Goal: Task Accomplishment & Management: Use online tool/utility

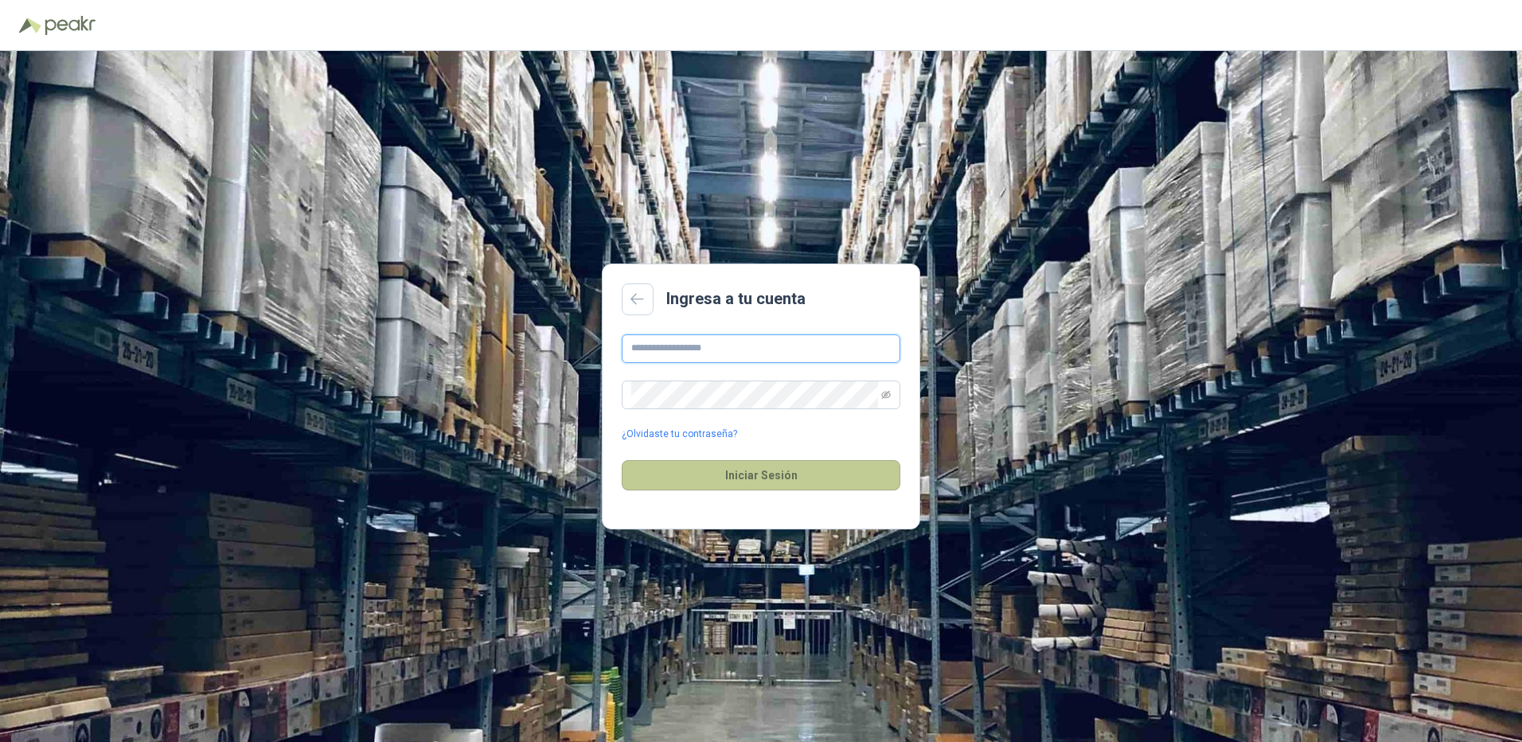
type input "**********"
click at [743, 478] on button "Iniciar Sesión" at bounding box center [761, 475] width 279 height 30
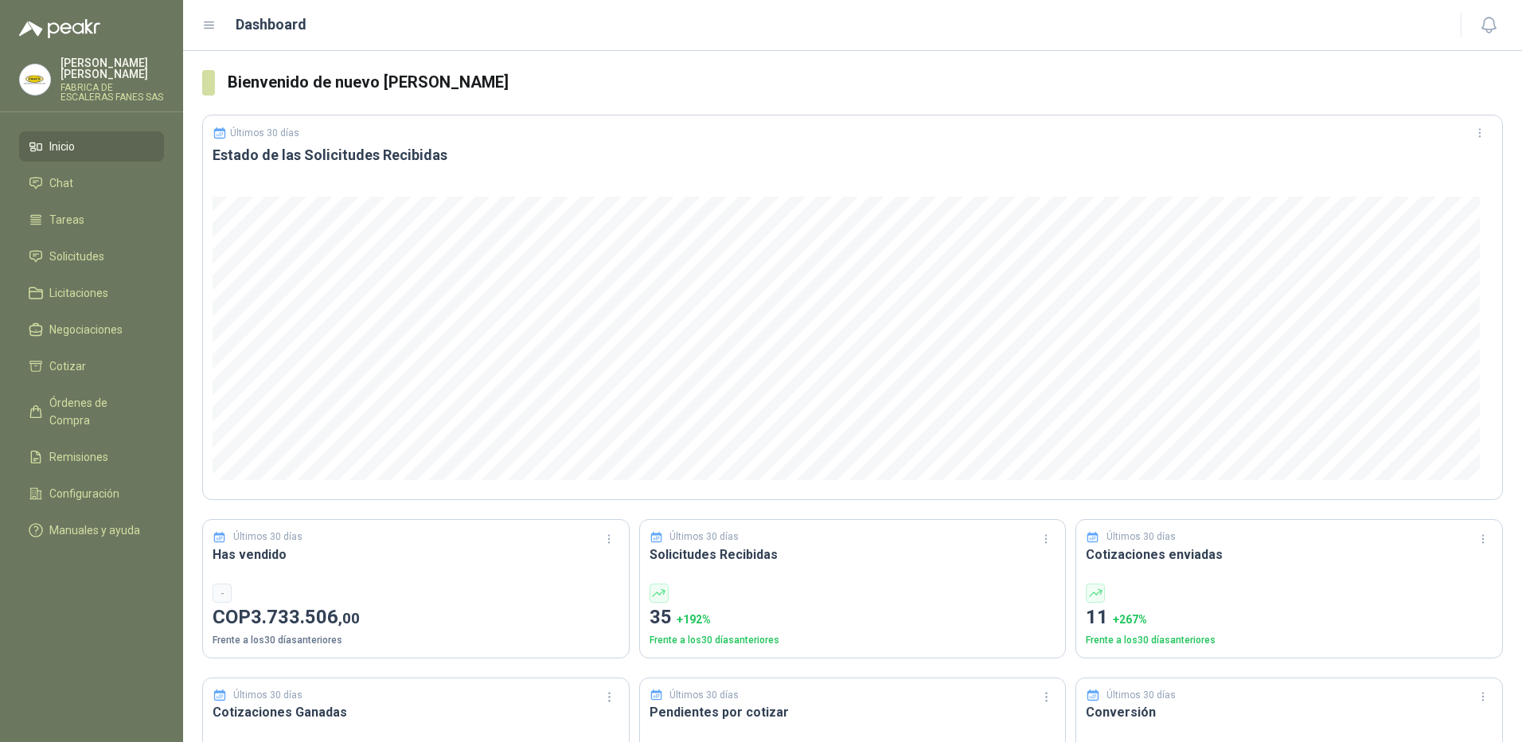
click at [85, 131] on link "Inicio" at bounding box center [91, 146] width 145 height 30
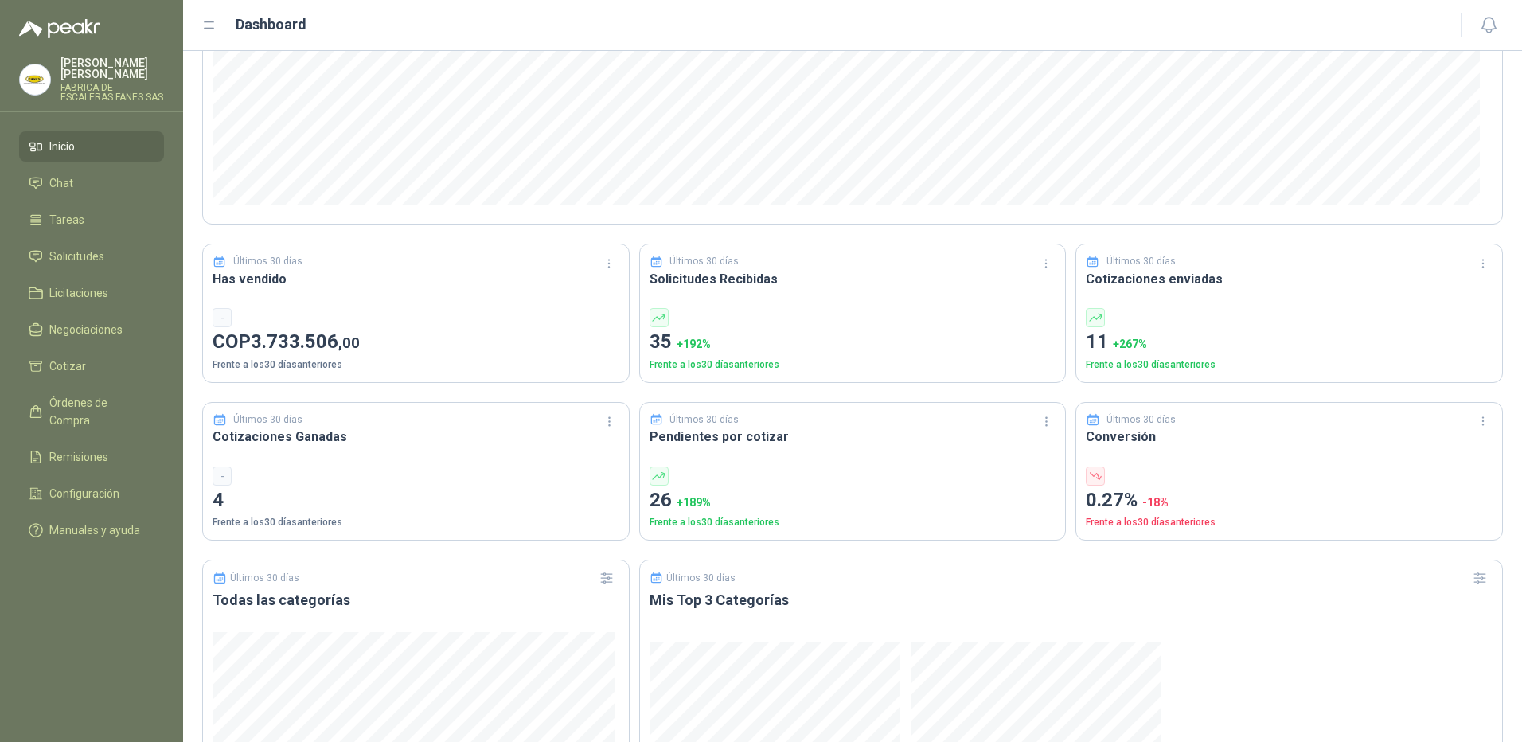
scroll to position [318, 0]
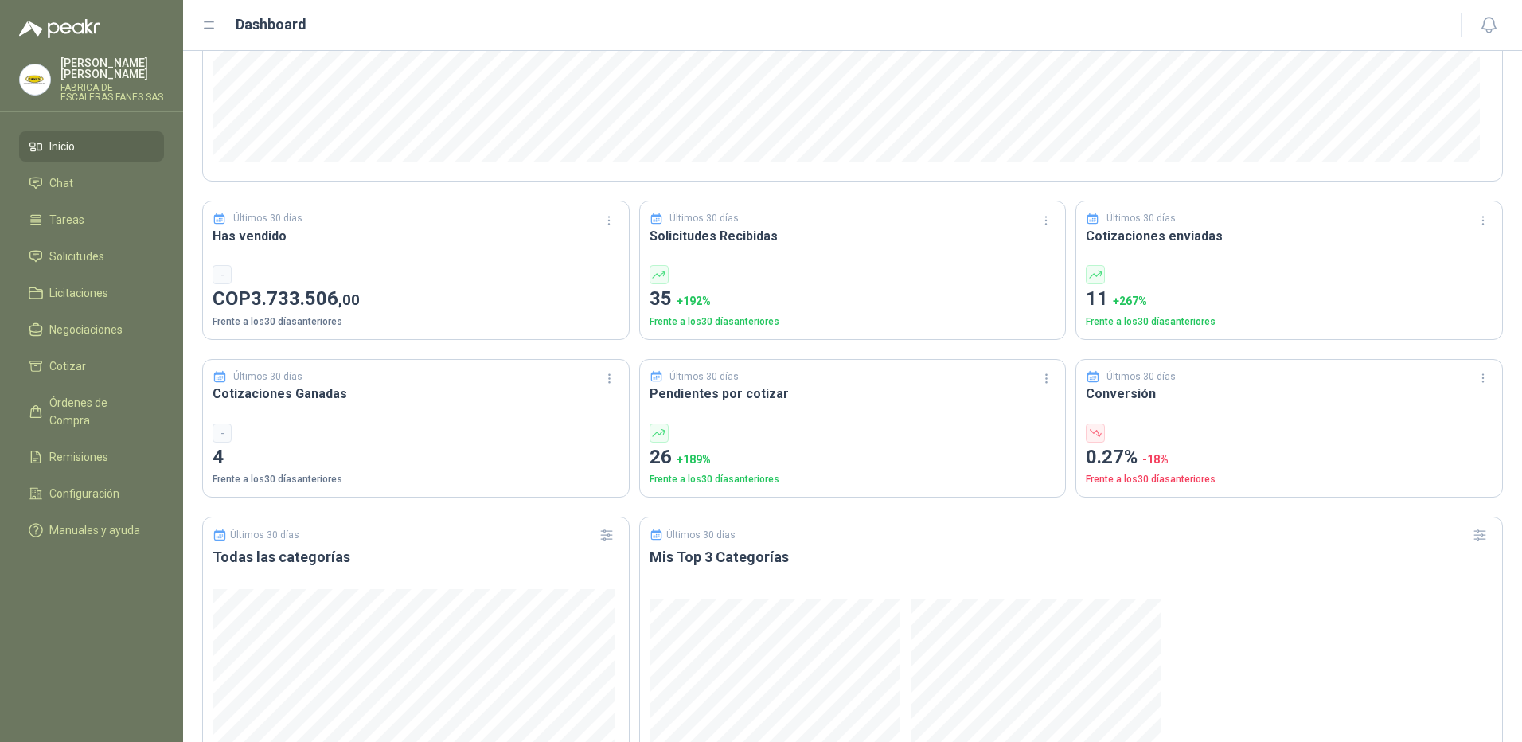
click at [665, 306] on p "35 + 192 %" at bounding box center [852, 299] width 407 height 30
click at [101, 248] on span "Solicitudes" at bounding box center [76, 257] width 55 height 18
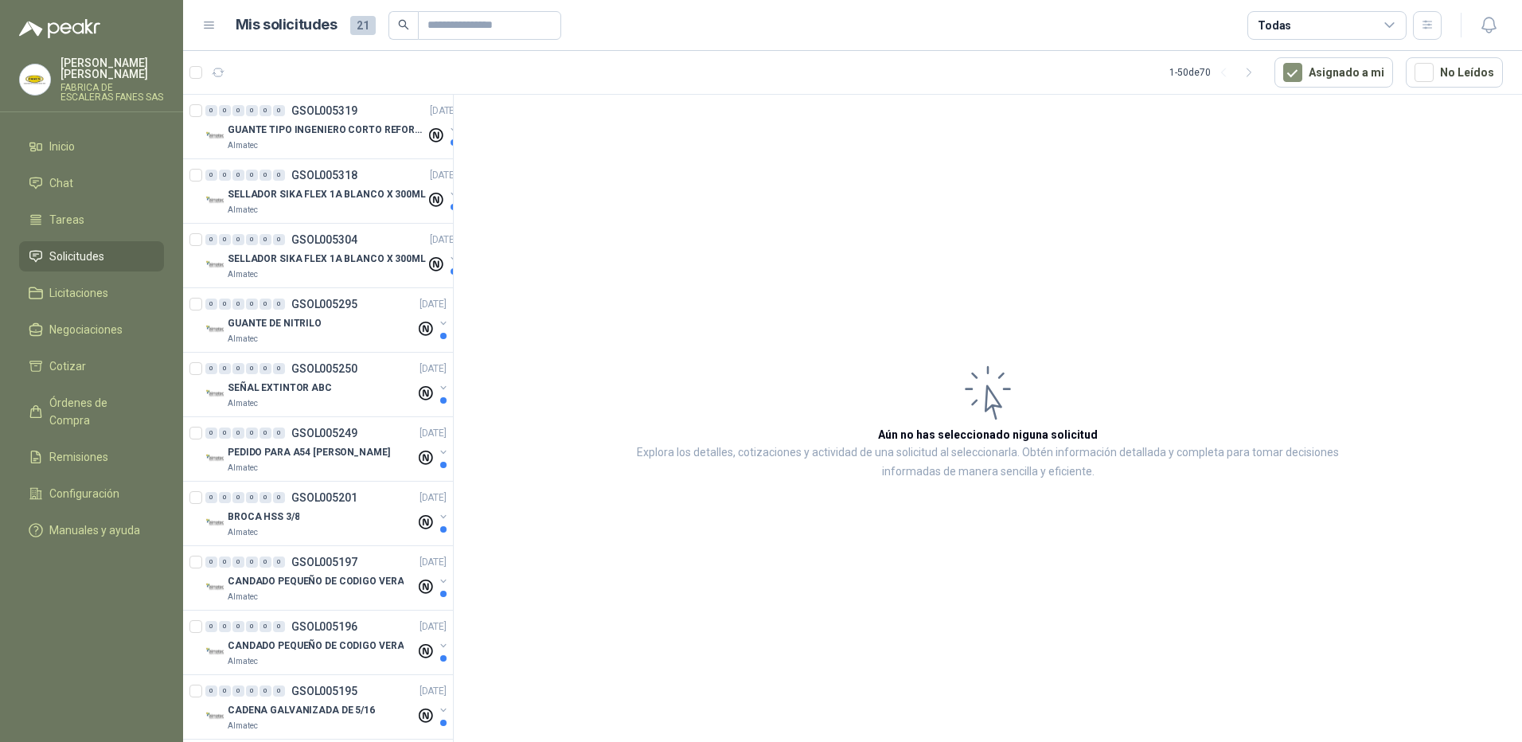
click at [98, 374] on ul "Inicio Chat Tareas Solicitudes Licitaciones Negociaciones Cotizar Órdenes de Co…" at bounding box center [91, 341] width 183 height 420
click at [96, 394] on span "Órdenes de Compra" at bounding box center [98, 411] width 99 height 35
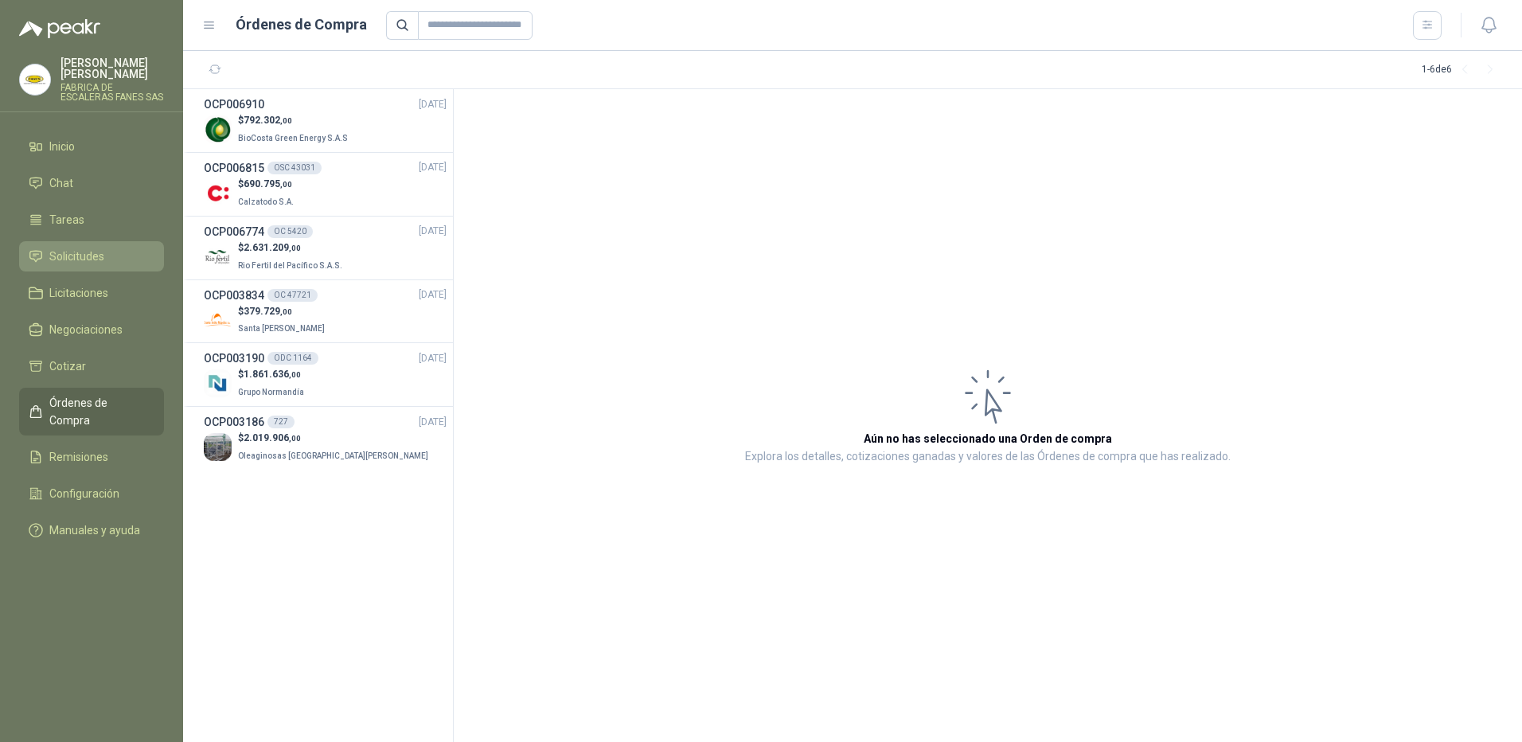
click at [89, 248] on span "Solicitudes" at bounding box center [76, 257] width 55 height 18
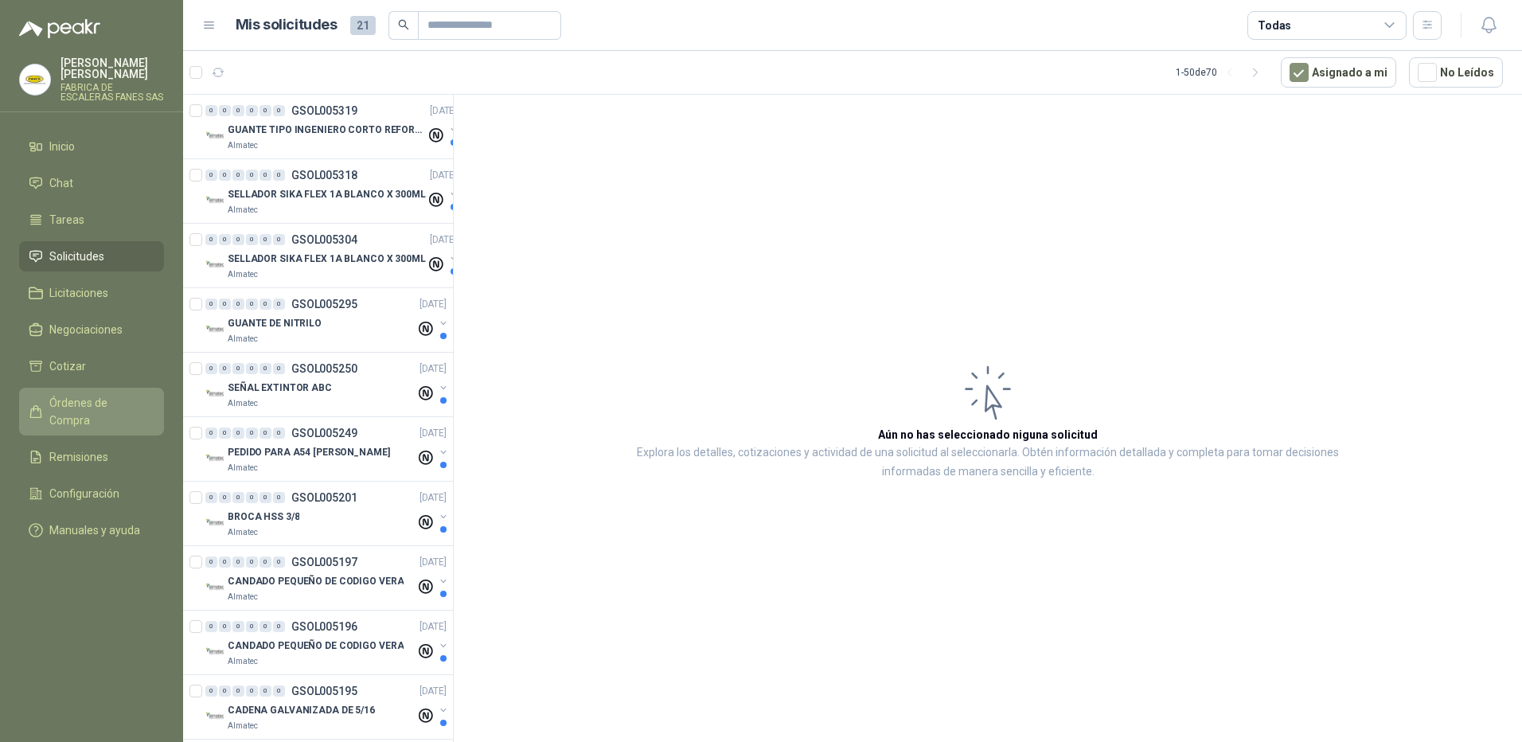
click at [109, 400] on span "Órdenes de Compra" at bounding box center [98, 411] width 99 height 35
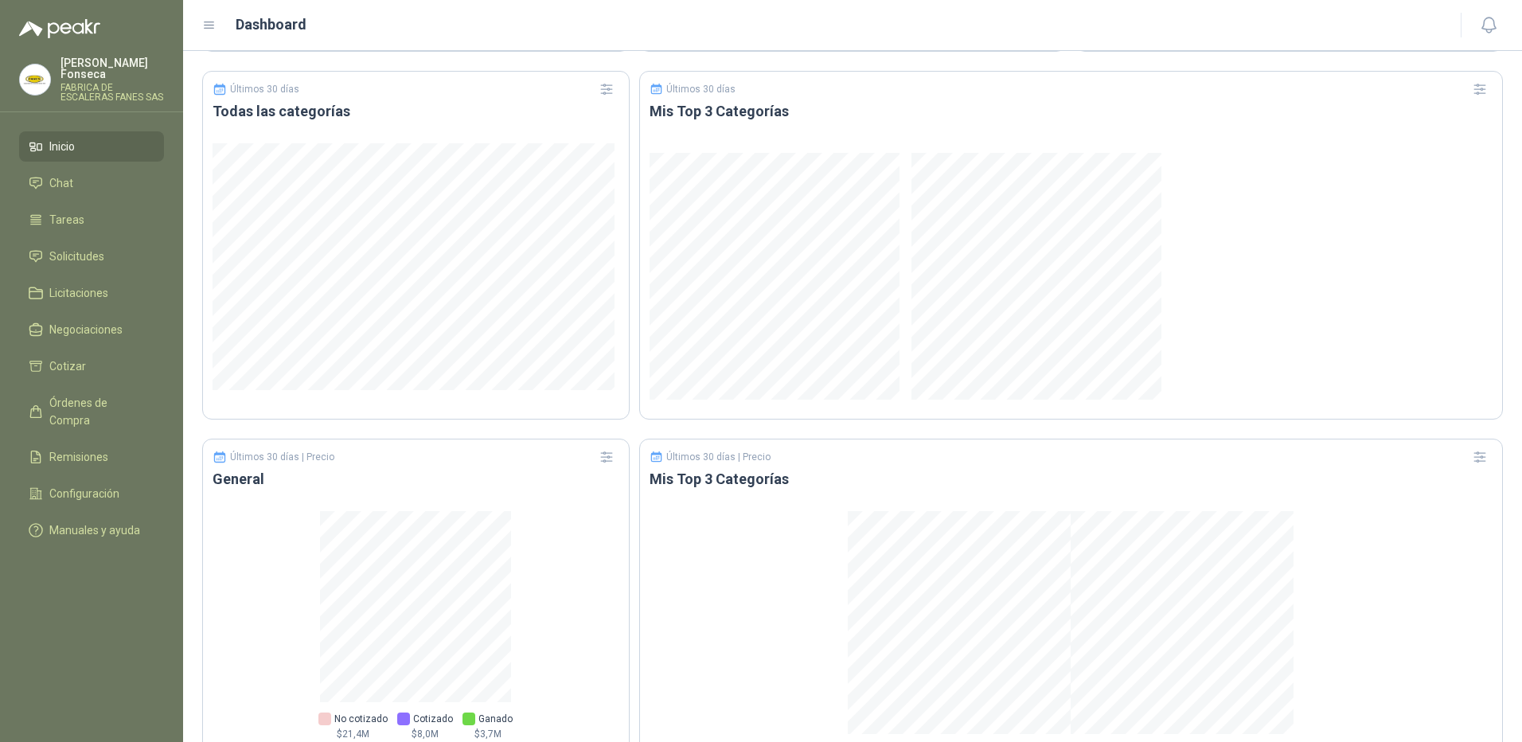
scroll to position [820, 0]
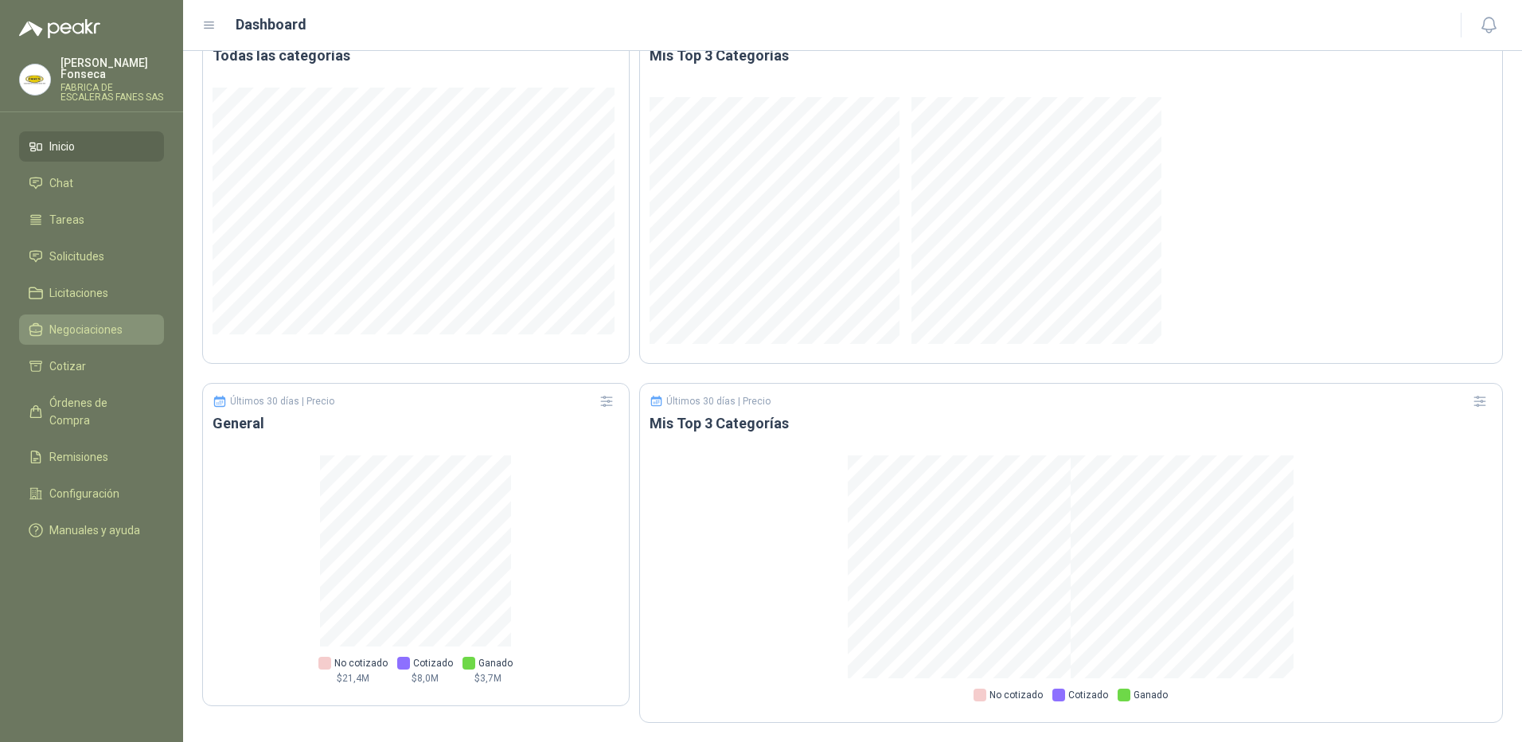
click at [103, 321] on span "Negociaciones" at bounding box center [85, 330] width 73 height 18
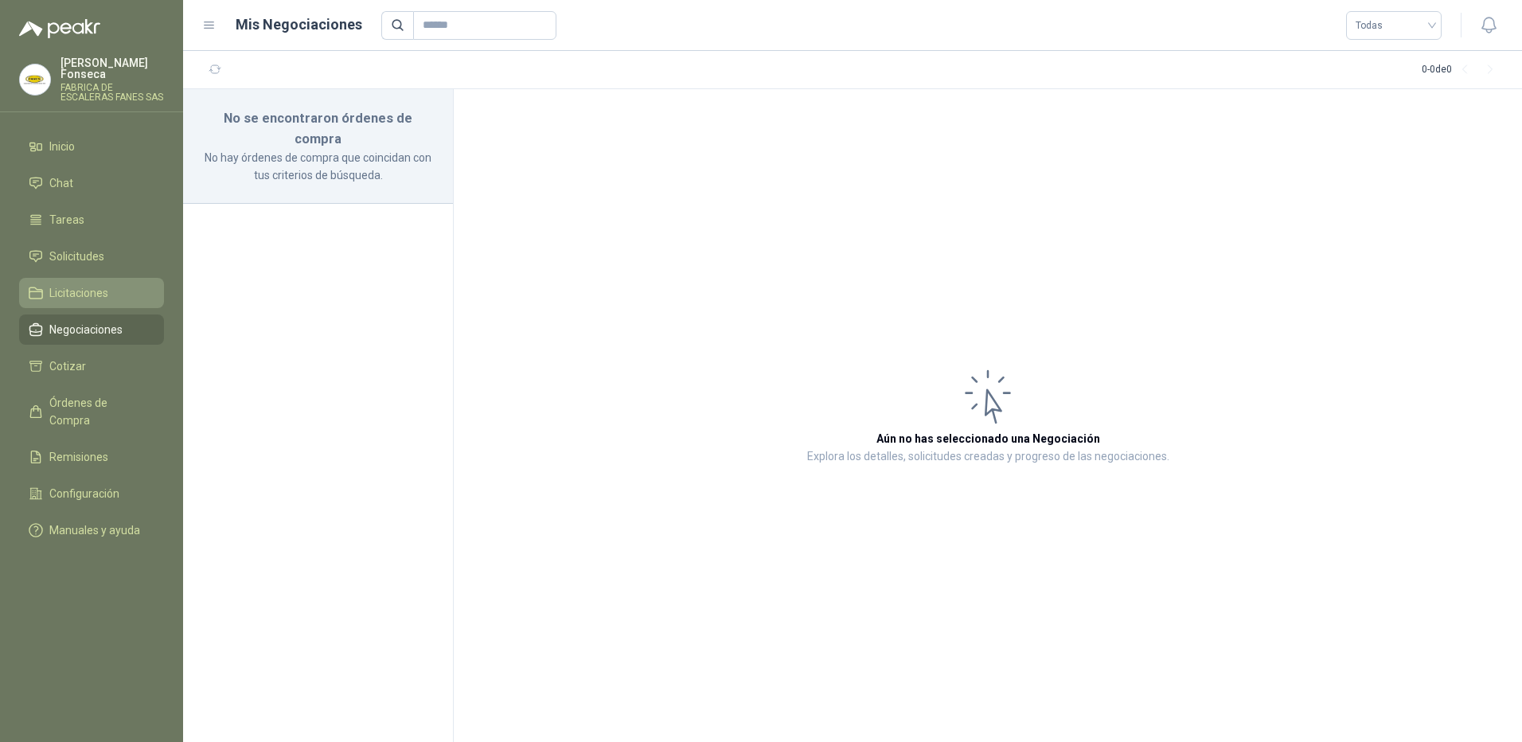
click at [99, 278] on link "Licitaciones" at bounding box center [91, 293] width 145 height 30
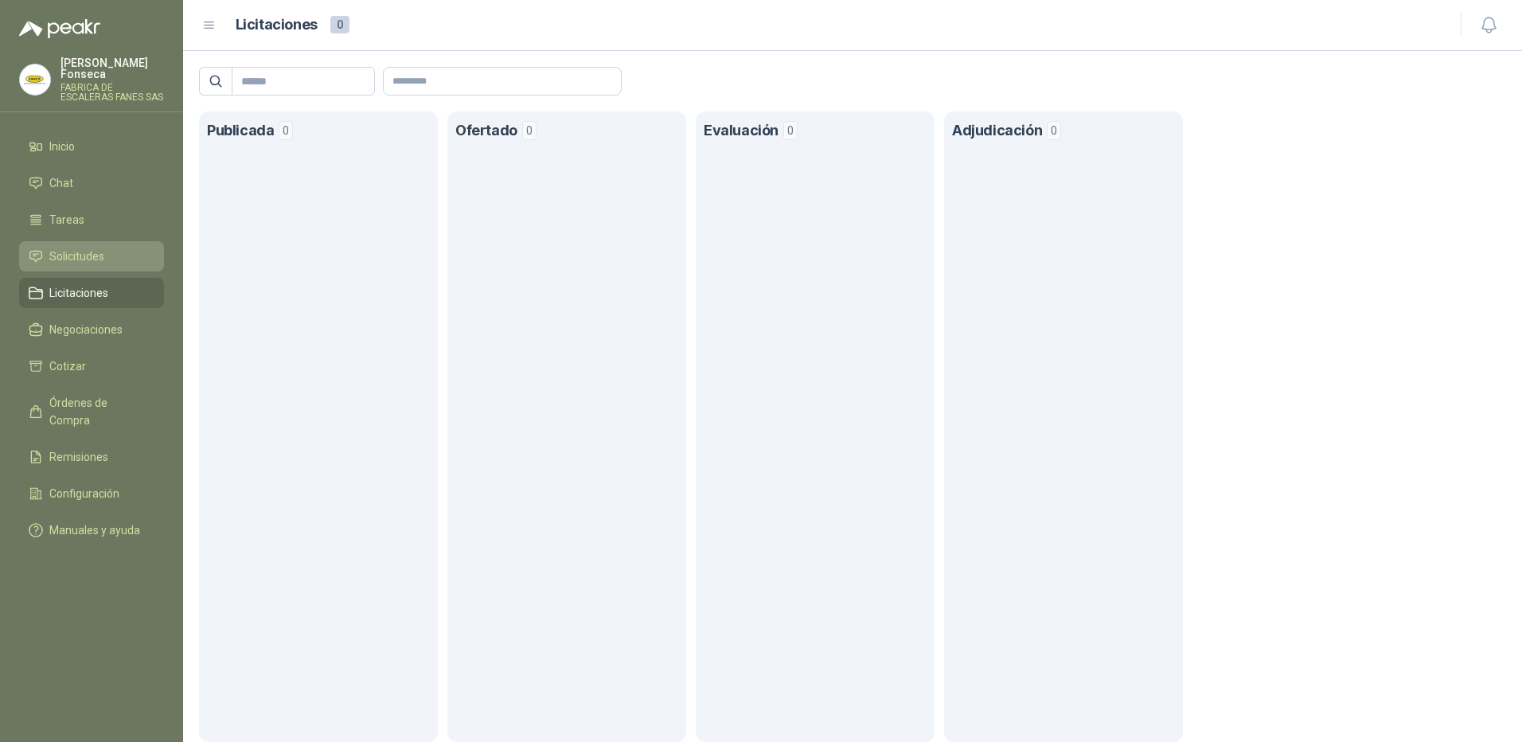
click at [103, 248] on span "Solicitudes" at bounding box center [76, 257] width 55 height 18
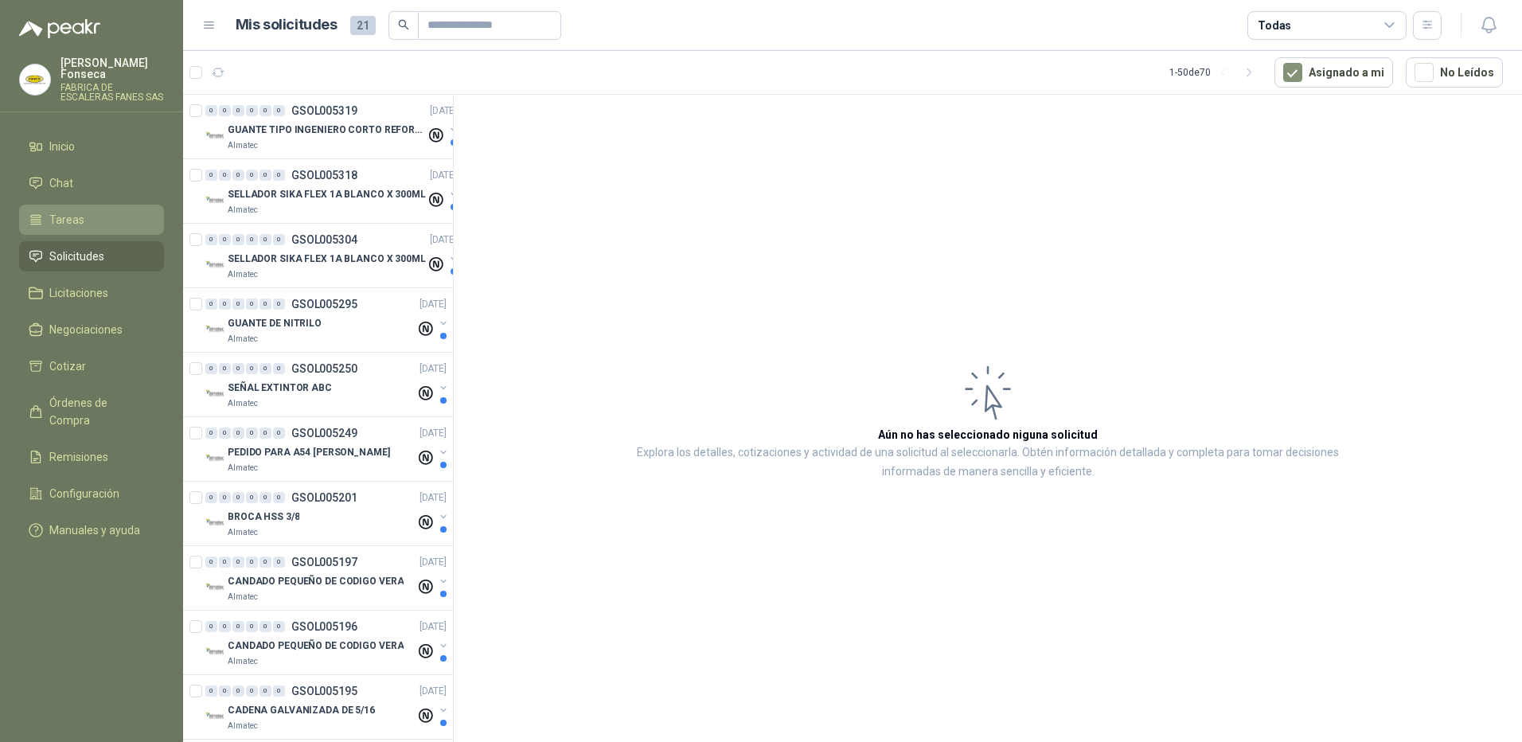
click at [101, 212] on li "Tareas" at bounding box center [92, 220] width 126 height 18
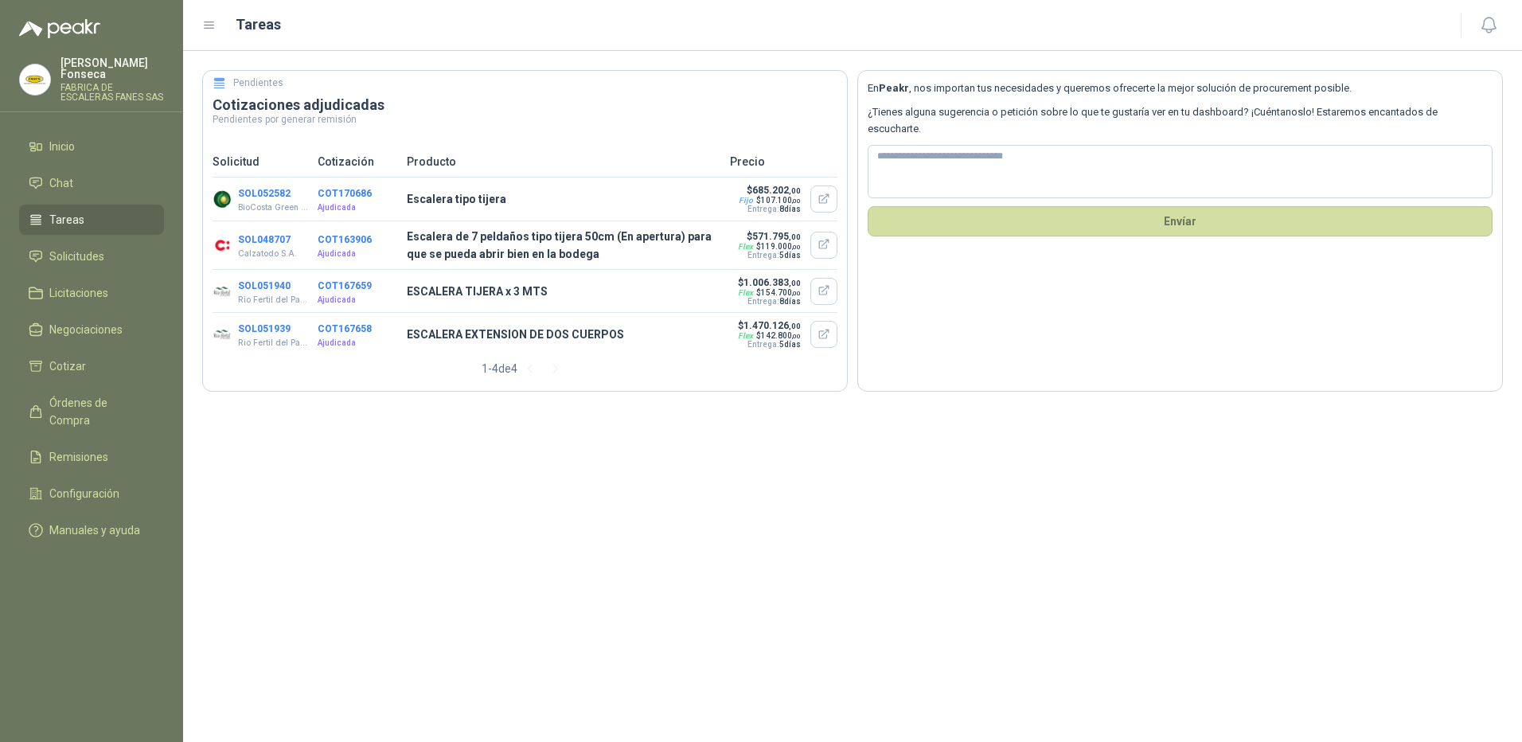
click at [88, 116] on menu "Monica Fonseca FABRICA DE ESCALERAS FANES SAS Inicio Chat Tareas Solicitudes Li…" at bounding box center [91, 371] width 183 height 742
click at [83, 138] on li "Inicio" at bounding box center [92, 147] width 126 height 18
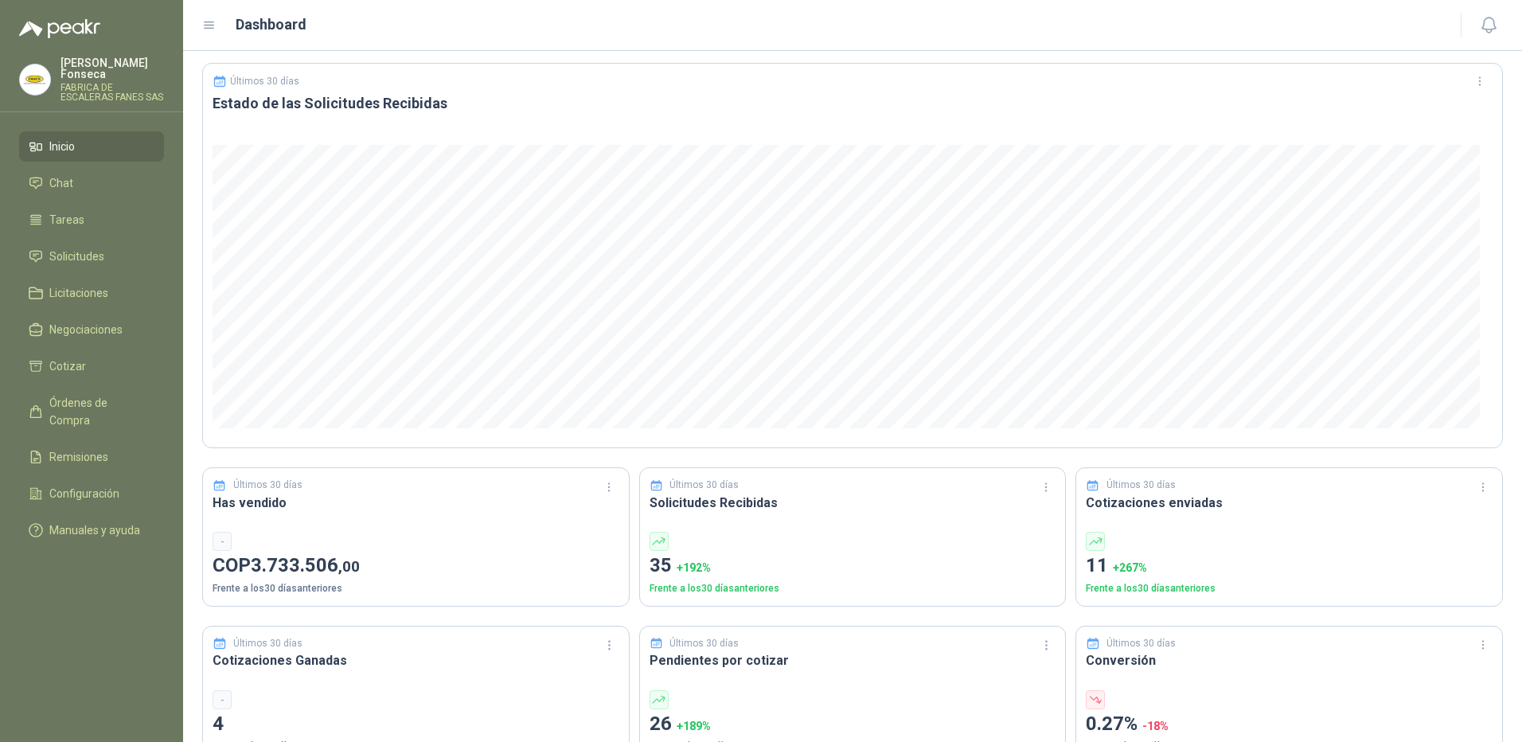
scroll to position [80, 0]
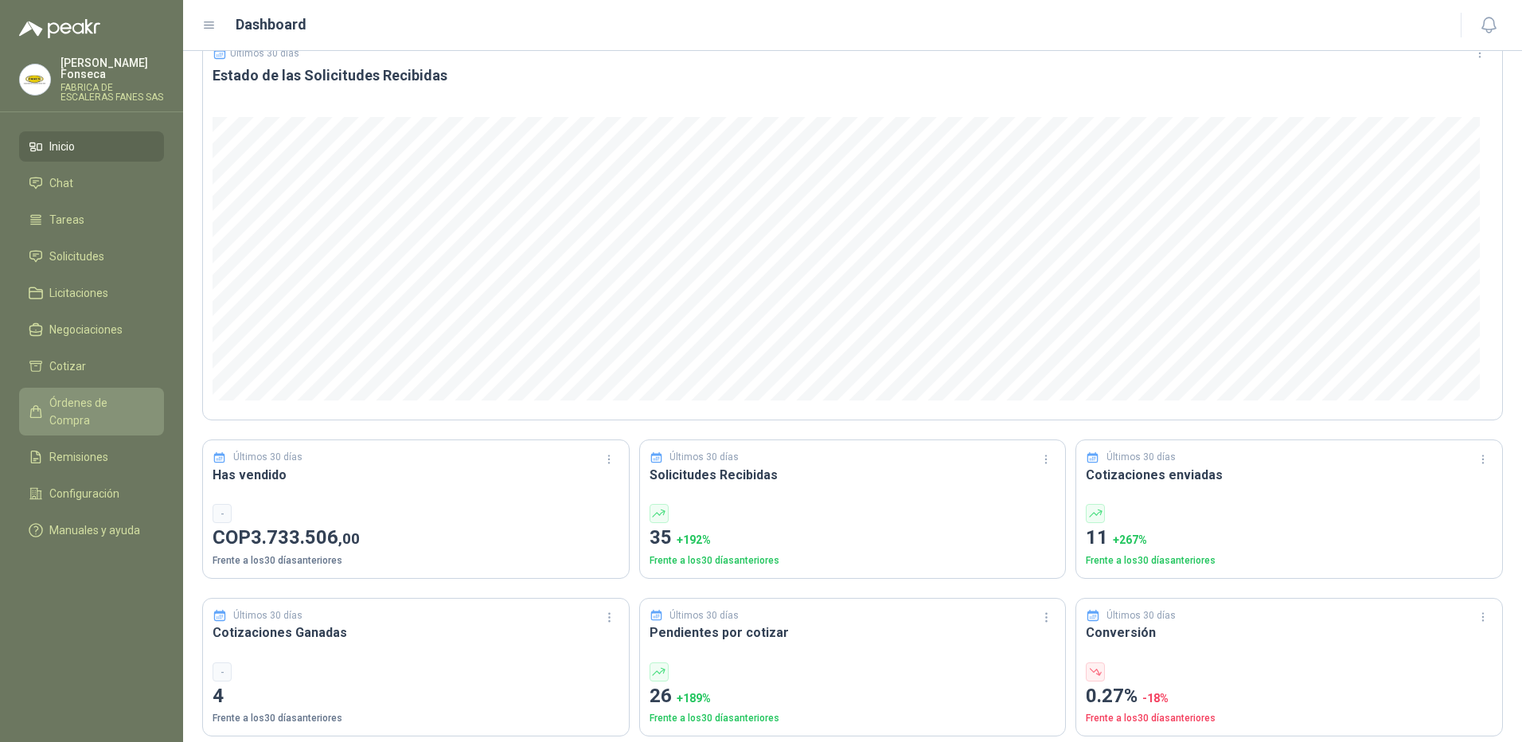
click at [110, 394] on span "Órdenes de Compra" at bounding box center [98, 411] width 99 height 35
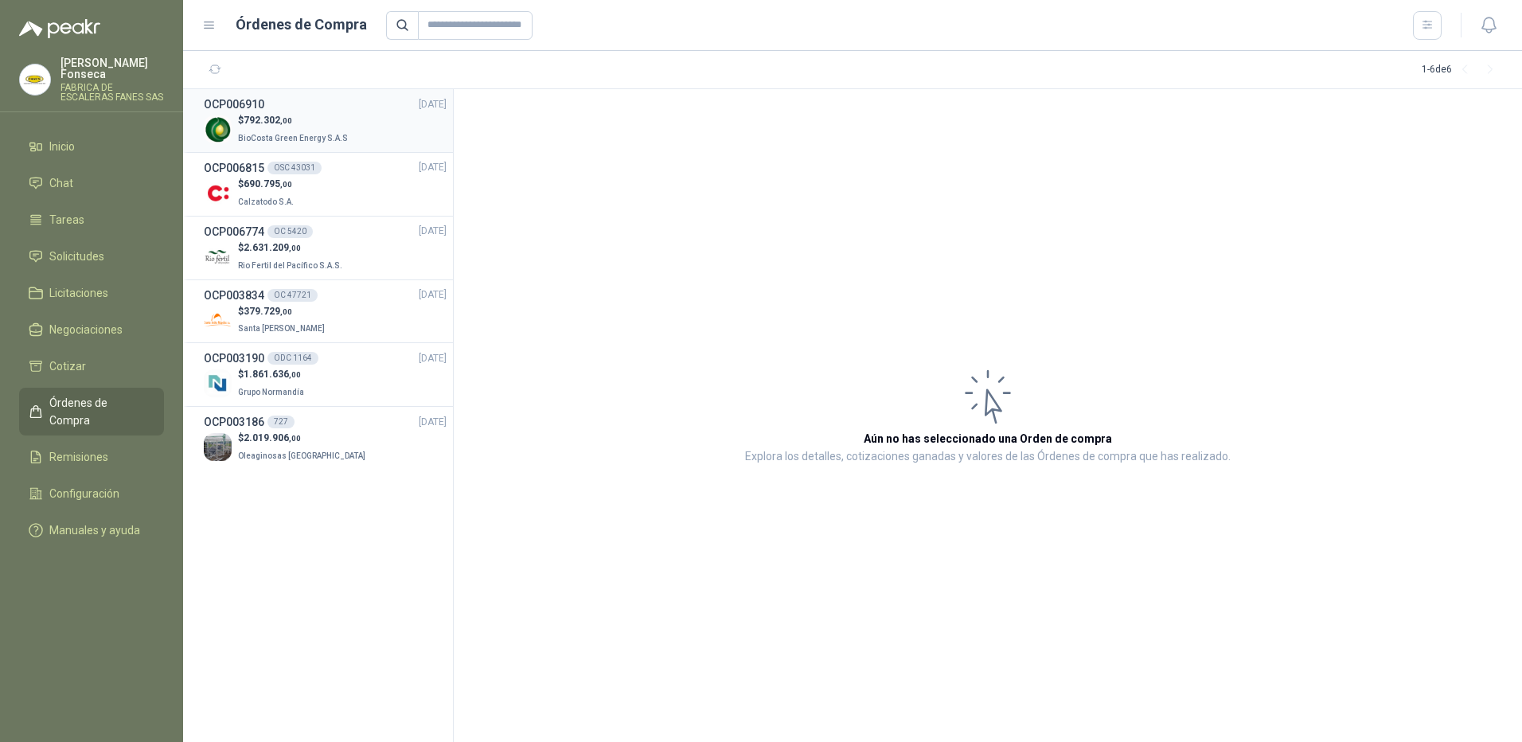
click at [365, 139] on div "$ 792.302 ,00 BioCosta Green Energy S.A.S" at bounding box center [325, 129] width 243 height 33
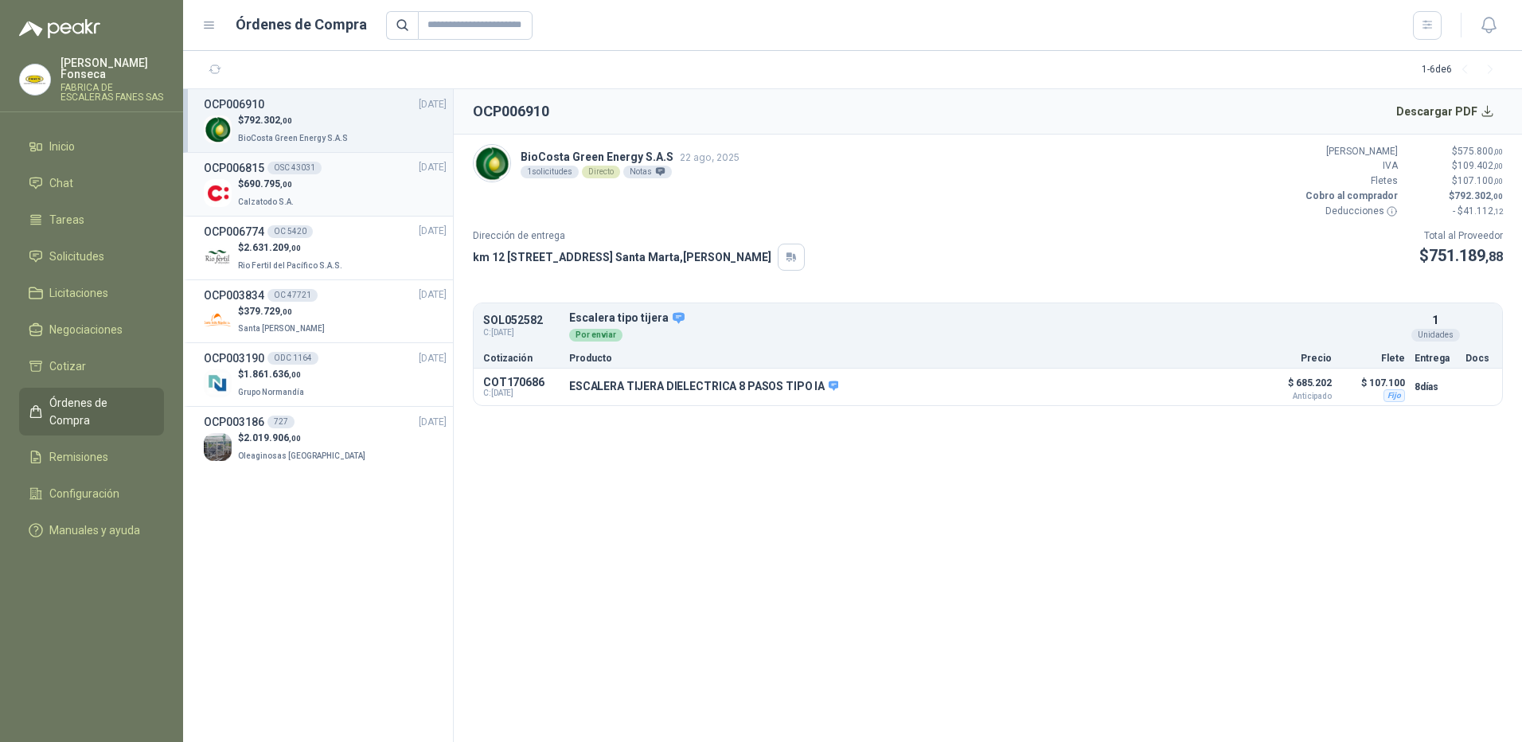
click at [382, 190] on div "$ 690.795 ,00 Calzatodo S.A." at bounding box center [325, 193] width 243 height 33
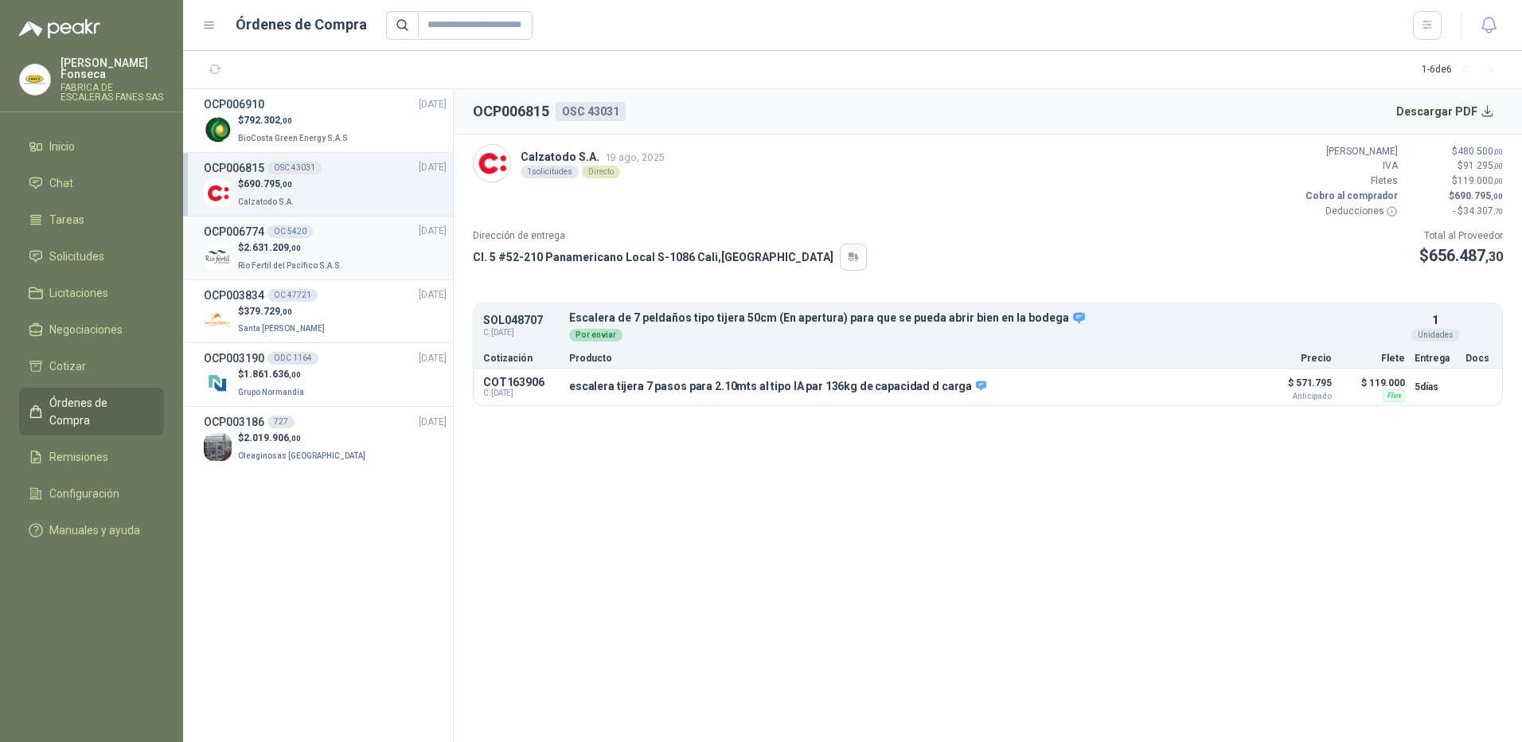
click at [372, 245] on div "$ 2.631.209 ,00 Rio Fertil del Pacífico S.A.S." at bounding box center [325, 256] width 243 height 33
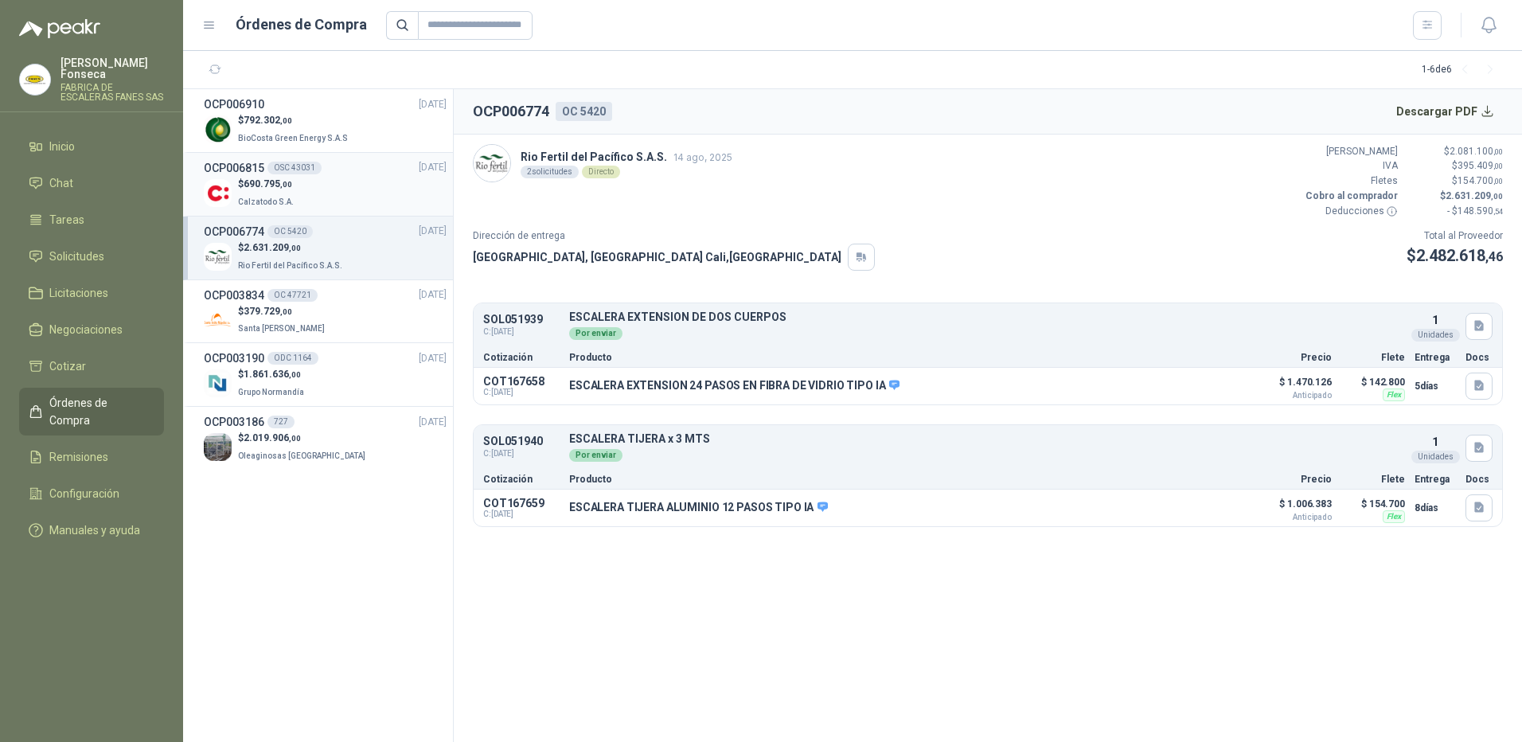
click at [358, 190] on div "$ 690.795 ,00 Calzatodo S.A." at bounding box center [325, 193] width 243 height 33
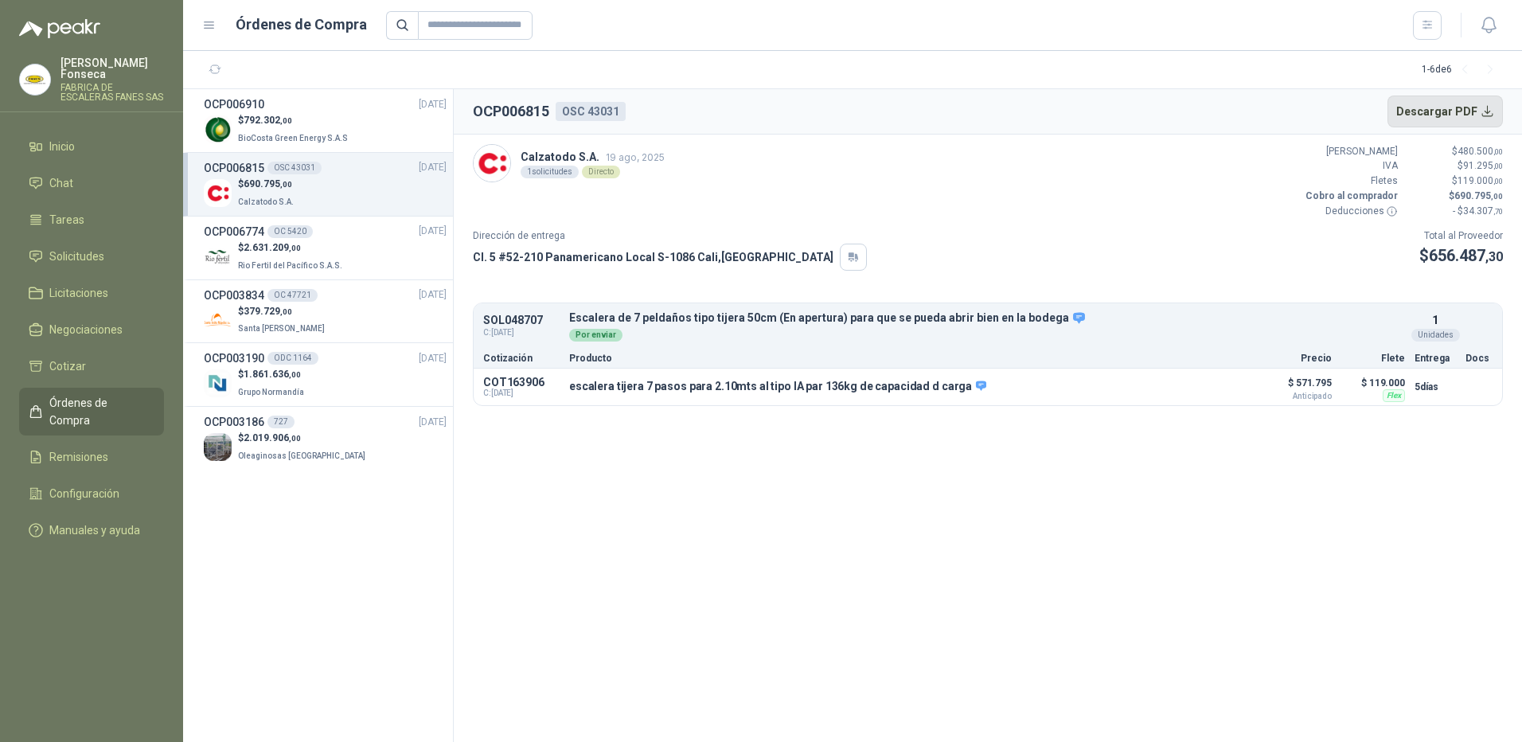
click at [1486, 114] on button "Descargar PDF" at bounding box center [1445, 112] width 116 height 32
